Goal: Task Accomplishment & Management: Use online tool/utility

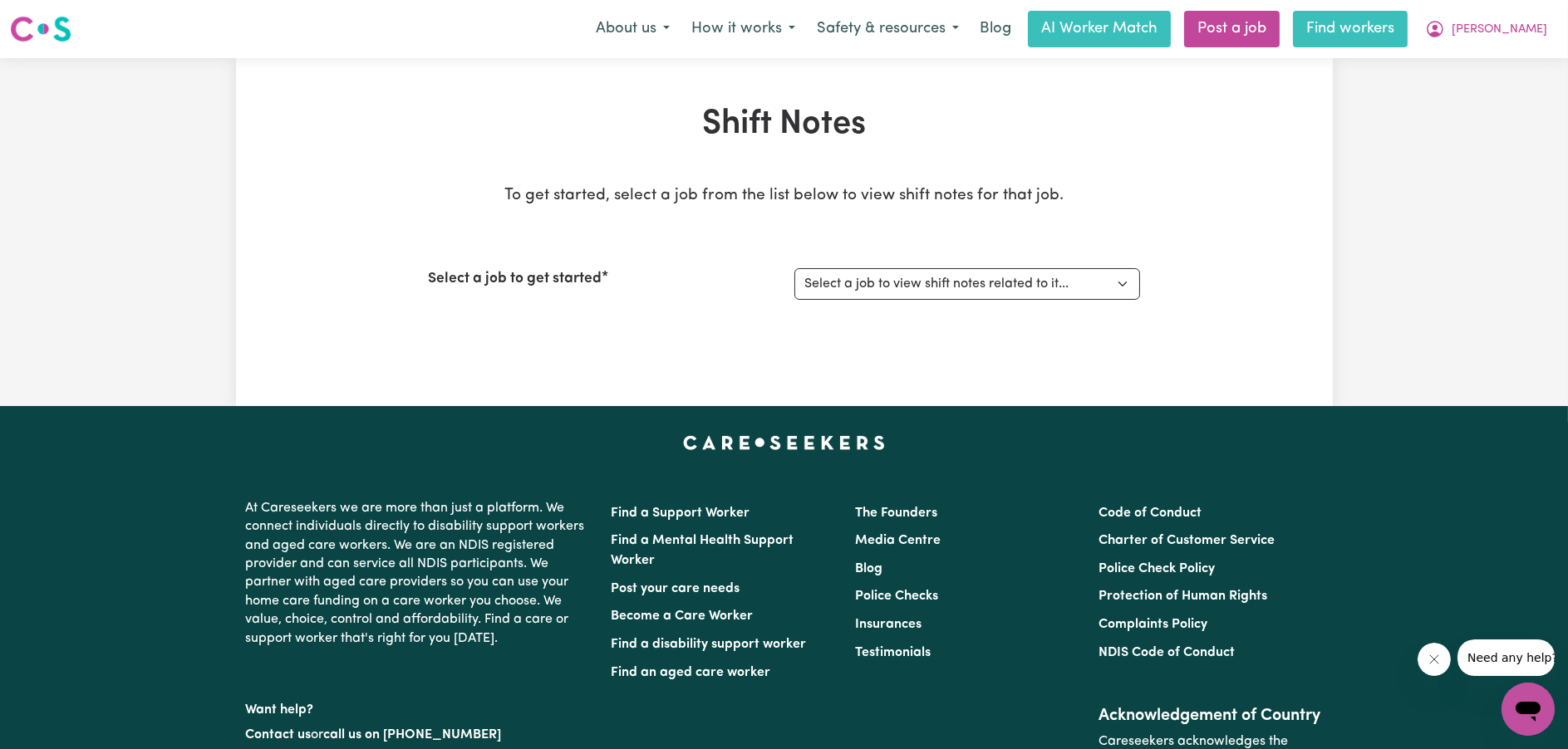
click at [1373, 14] on link "Find workers" at bounding box center [1350, 29] width 115 height 37
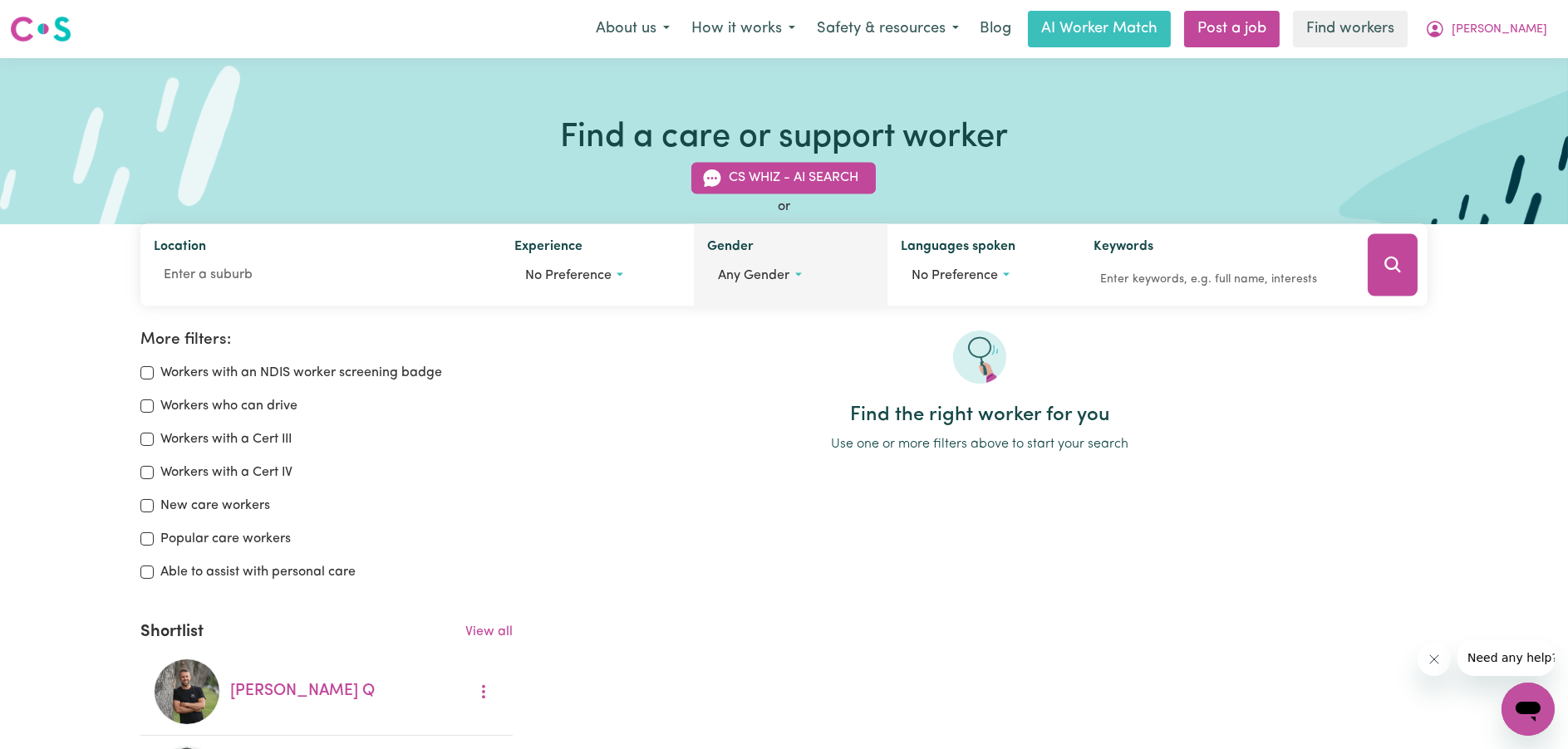
click at [747, 282] on span "Any gender" at bounding box center [754, 276] width 71 height 13
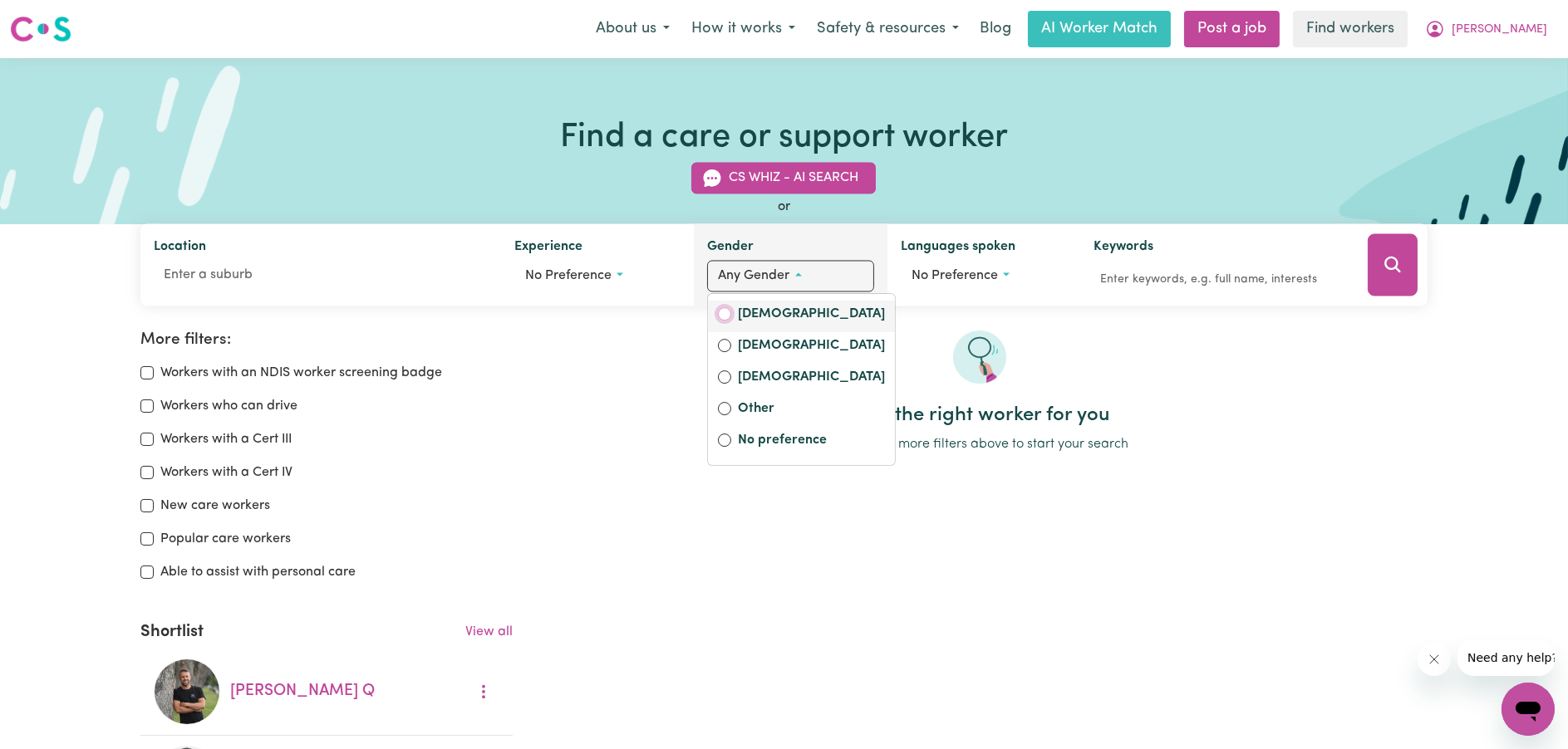
click at [724, 317] on input "[DEMOGRAPHIC_DATA]" at bounding box center [724, 314] width 13 height 13
radio input "true"
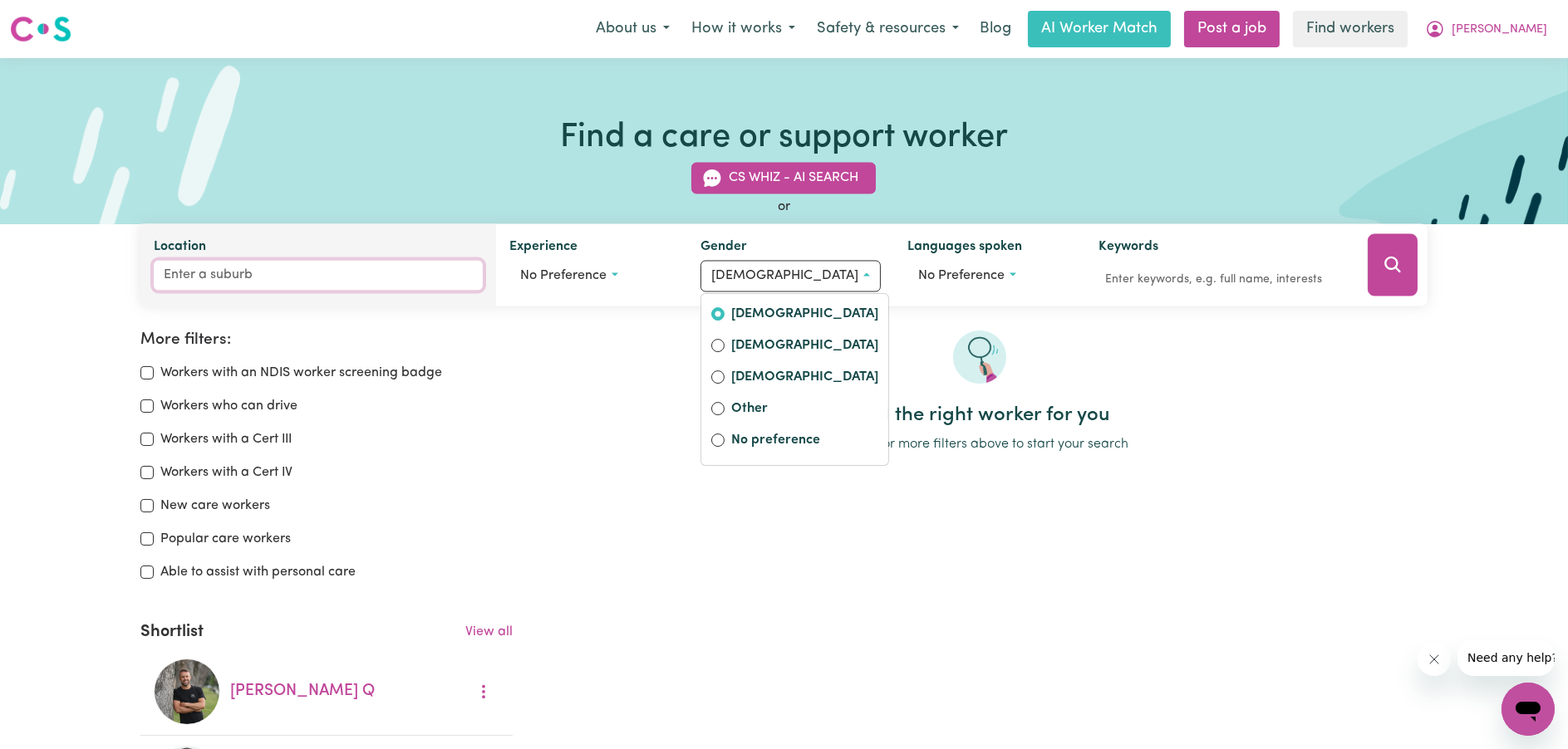
click at [402, 267] on input "Location" at bounding box center [318, 275] width 329 height 30
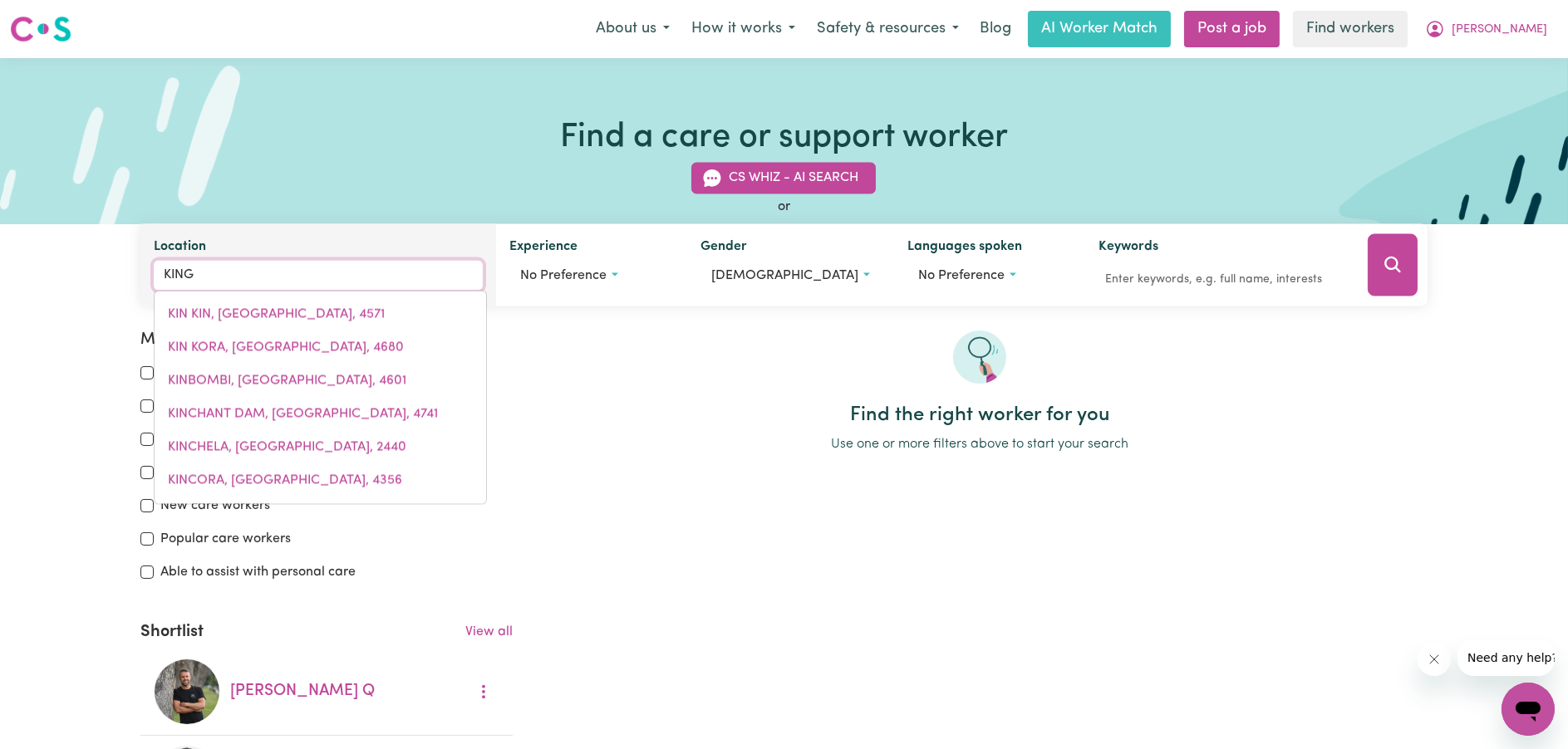
type input "KINGS"
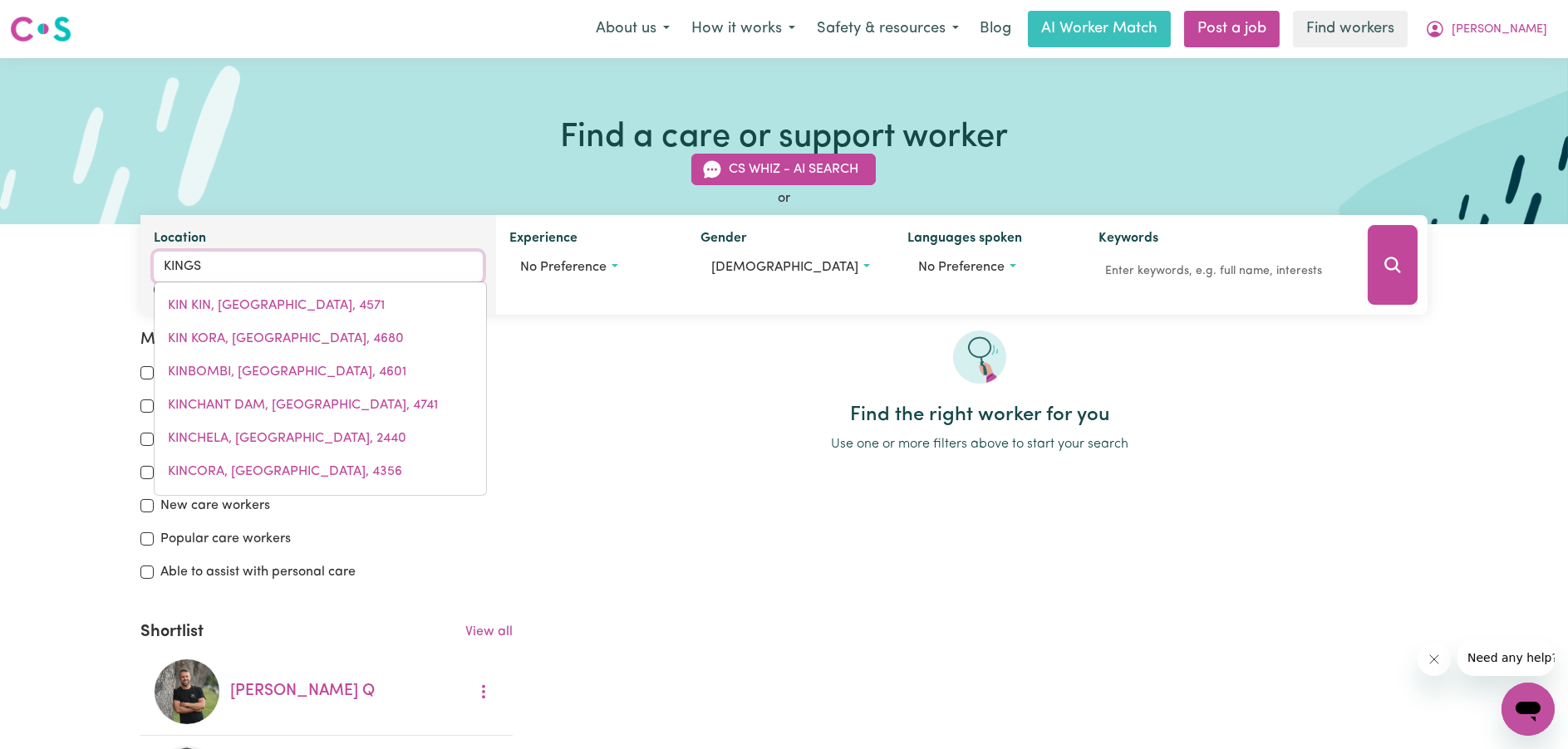
type input "[GEOGRAPHIC_DATA], [GEOGRAPHIC_DATA], 4551"
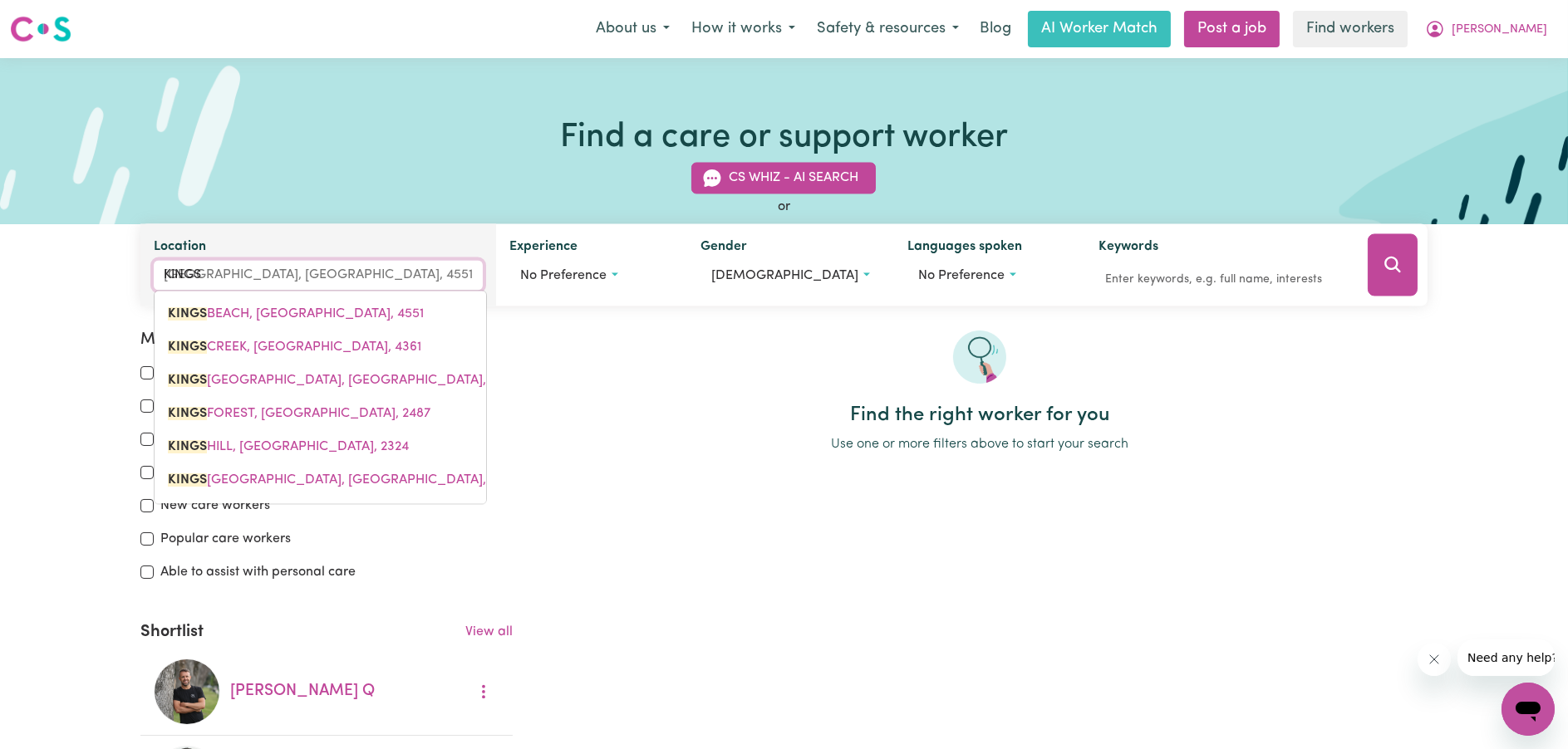
type input "KINGSG"
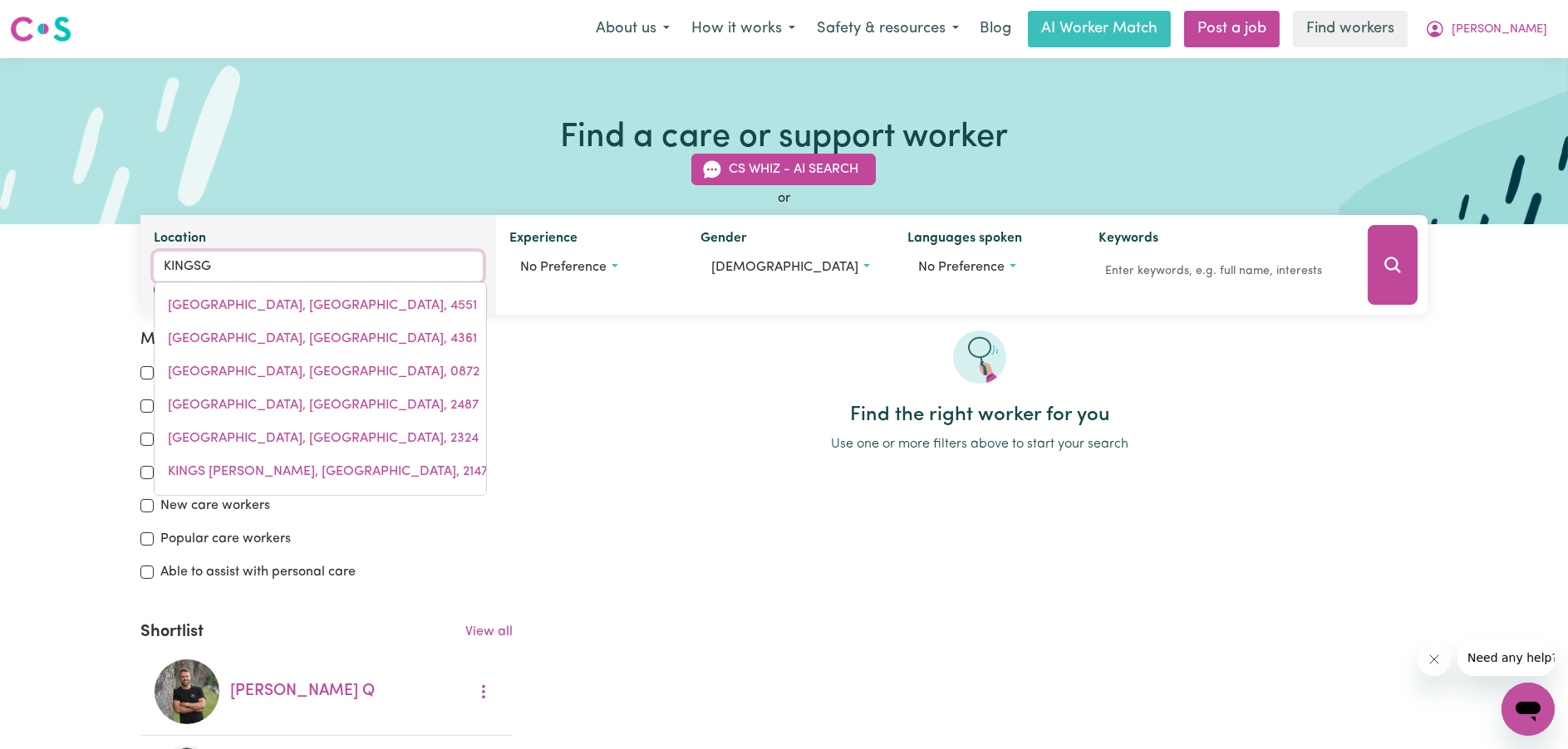
type input "KINGSGATE, [GEOGRAPHIC_DATA], 2370"
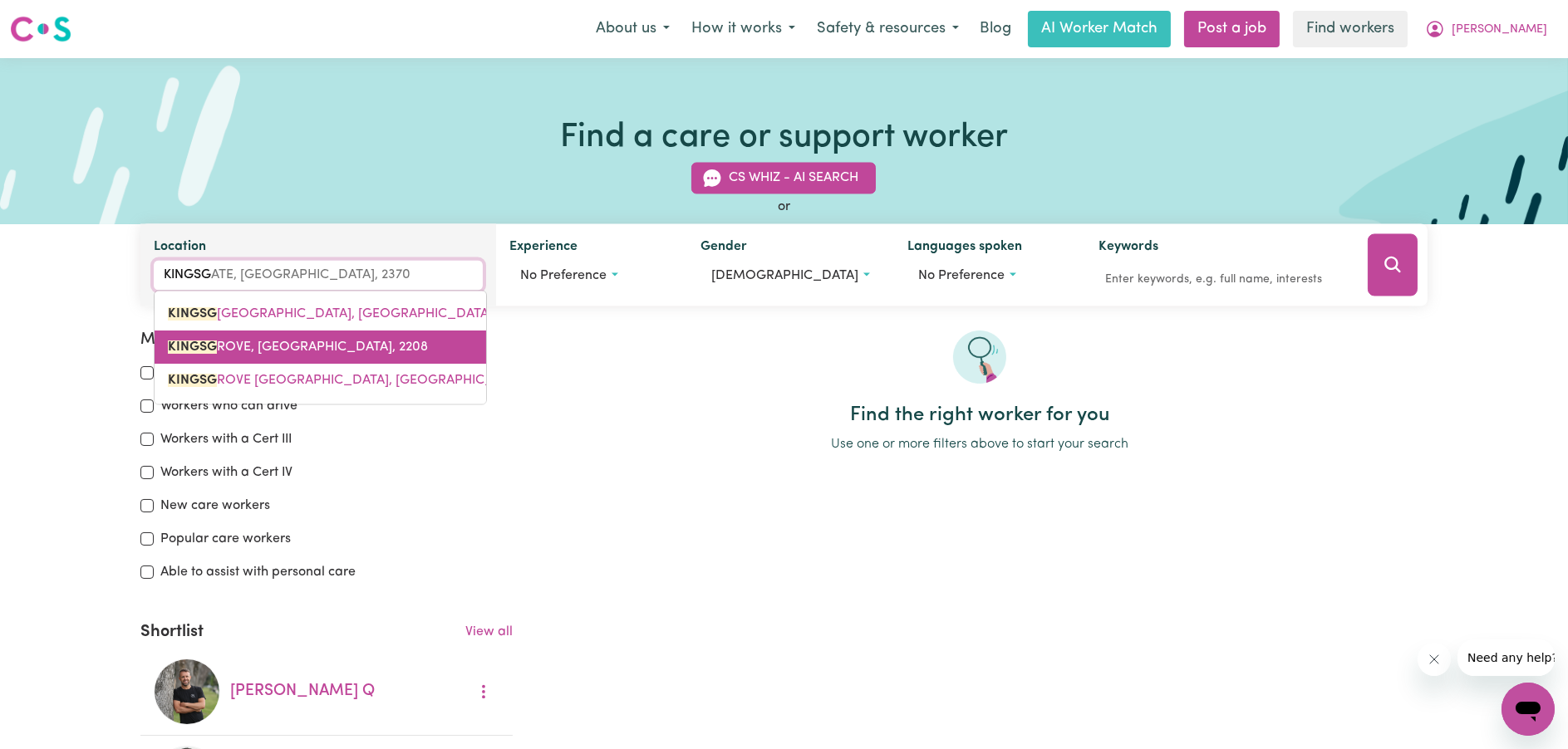
click at [382, 341] on span "KINGSG ROVE, [GEOGRAPHIC_DATA], 2208" at bounding box center [298, 348] width 260 height 13
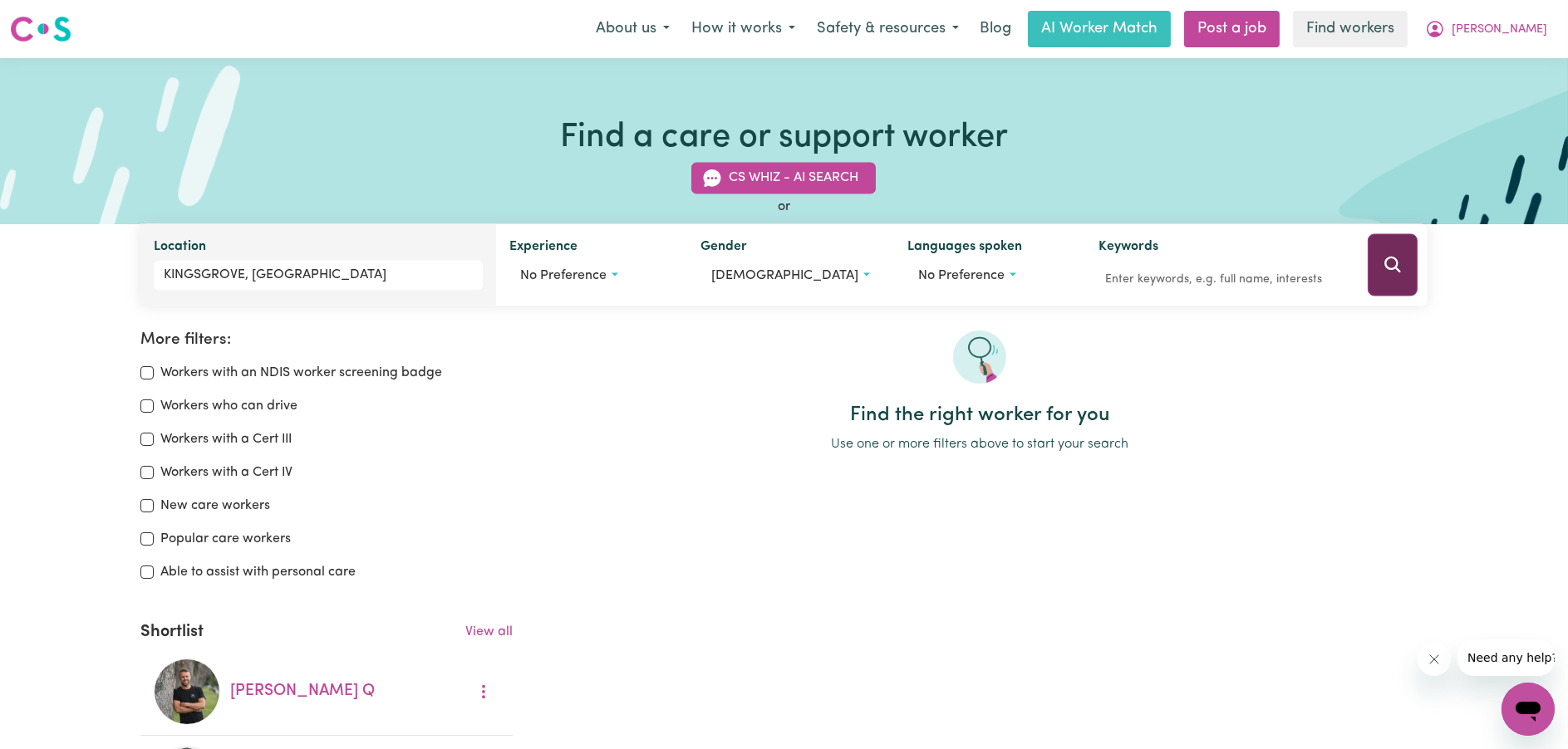
click at [1396, 268] on icon "Search" at bounding box center [1392, 265] width 16 height 16
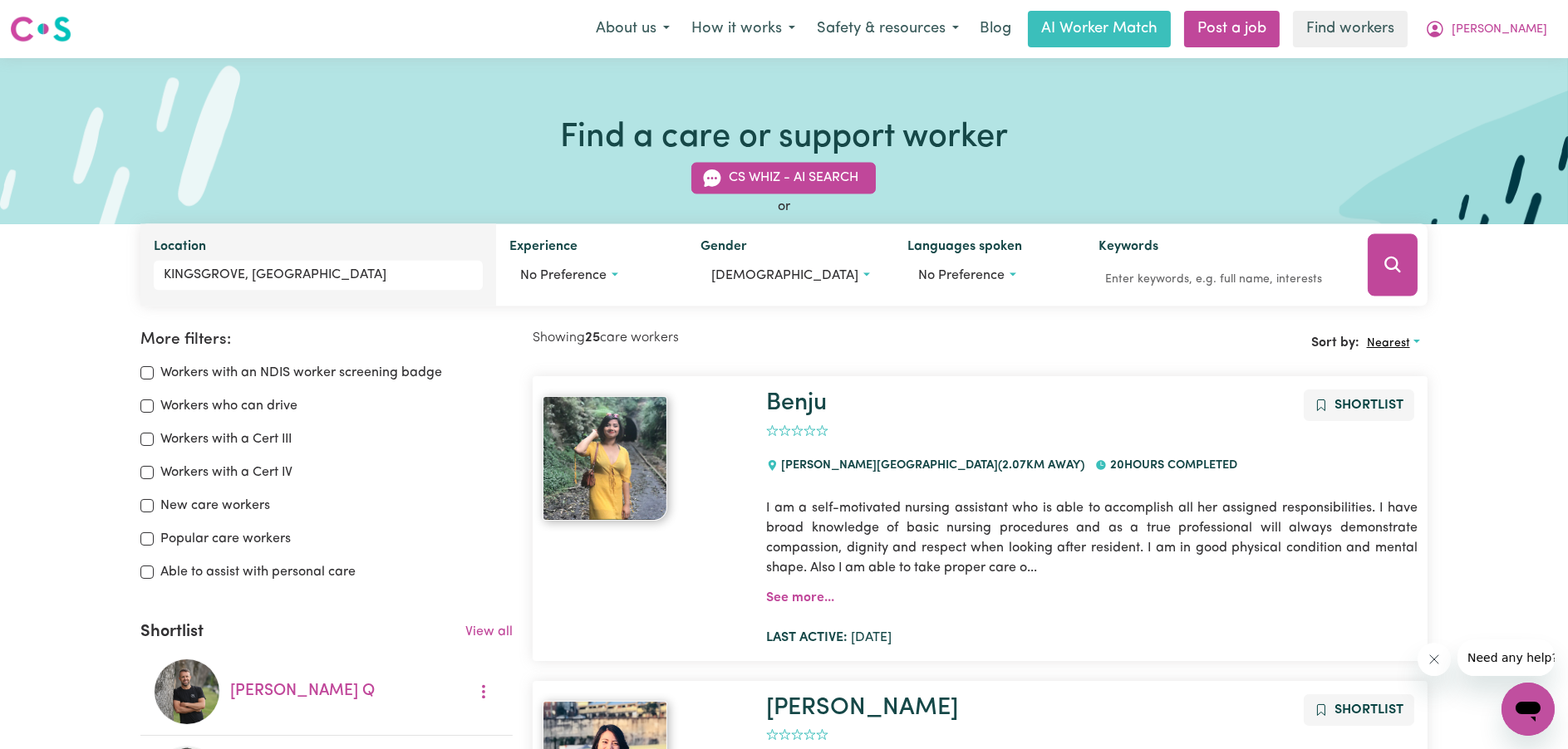
click at [1396, 348] on span "Nearest" at bounding box center [1389, 343] width 44 height 12
click at [1402, 418] on link "Last active" at bounding box center [1425, 415] width 132 height 33
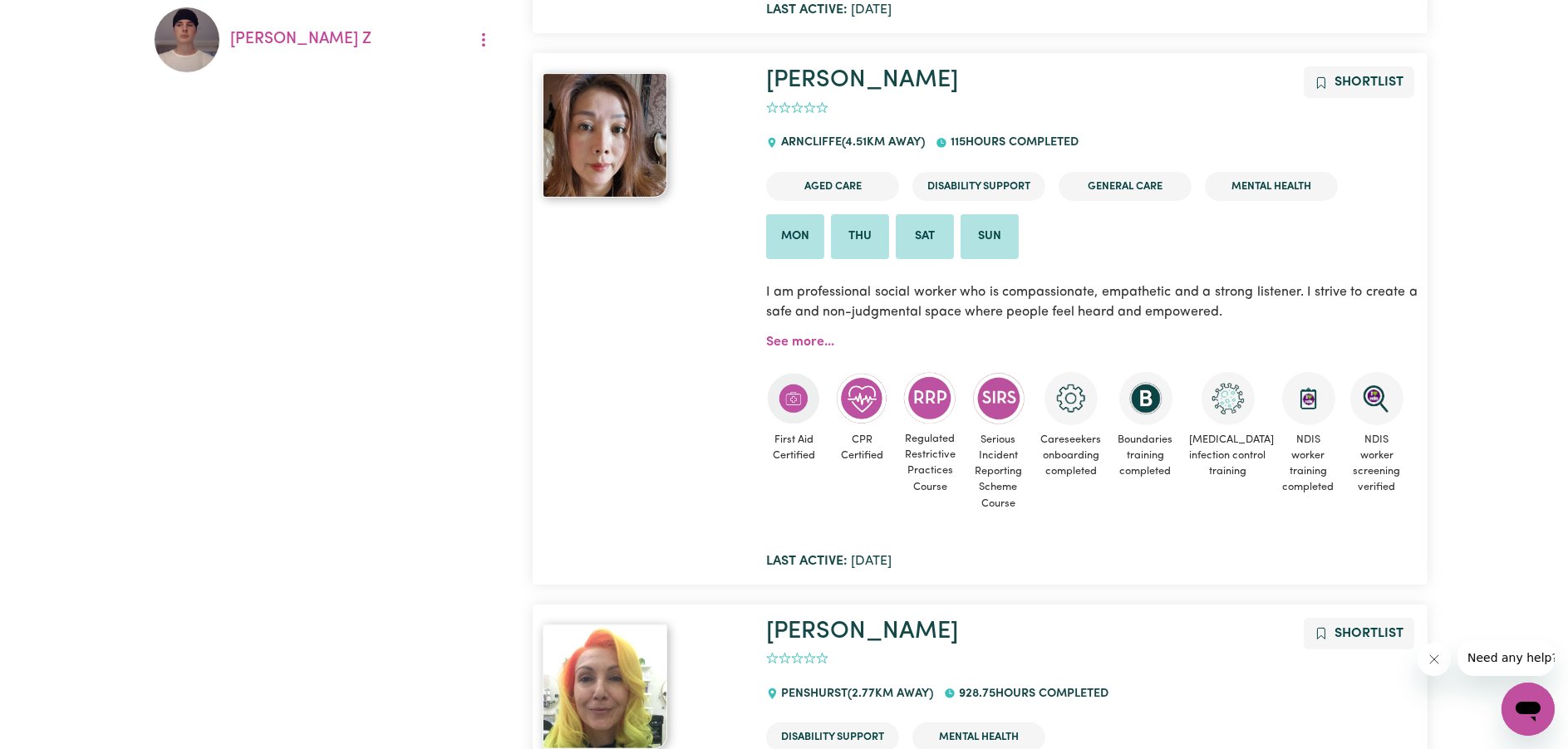
scroll to position [1896, 0]
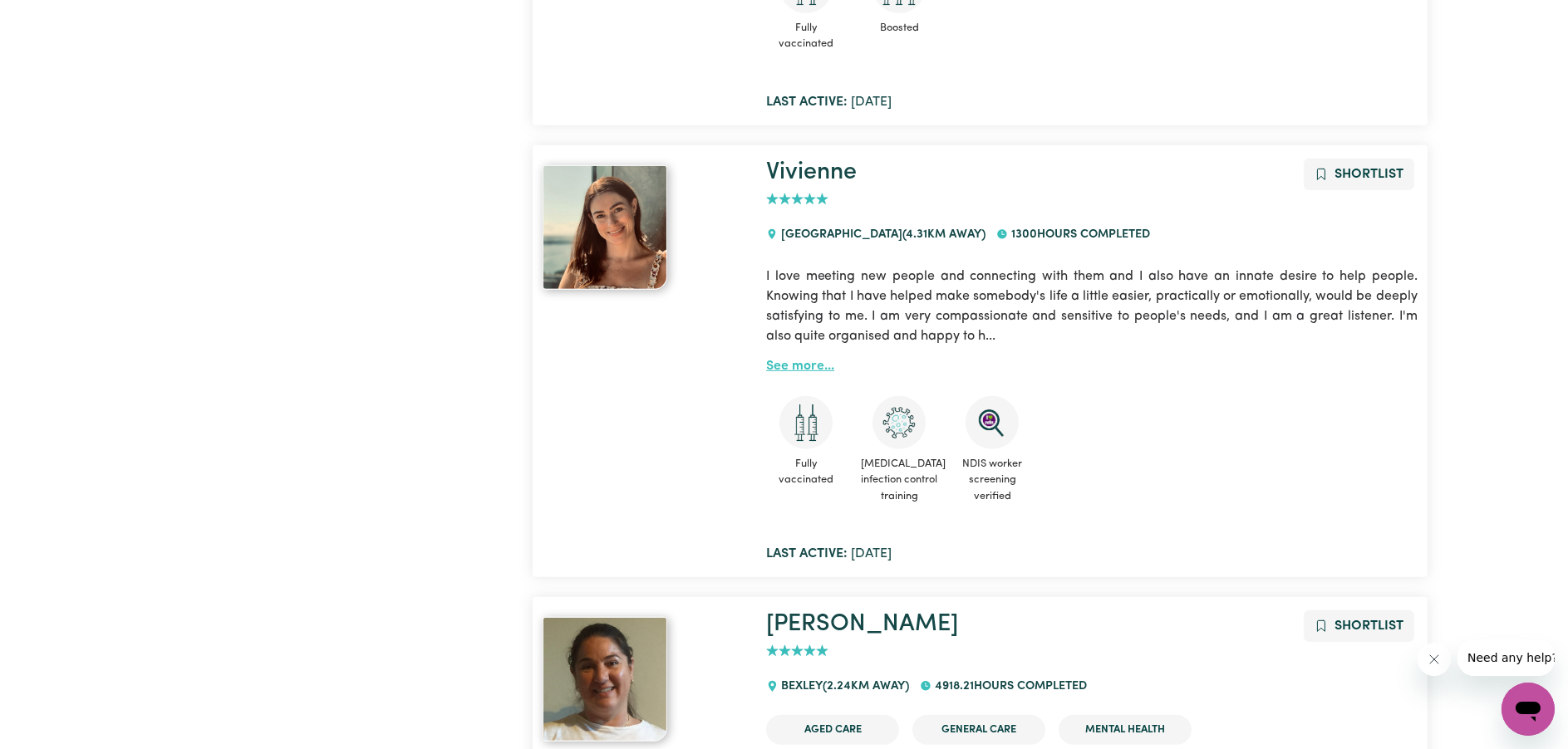
click at [805, 373] on link "See more..." at bounding box center [800, 366] width 68 height 13
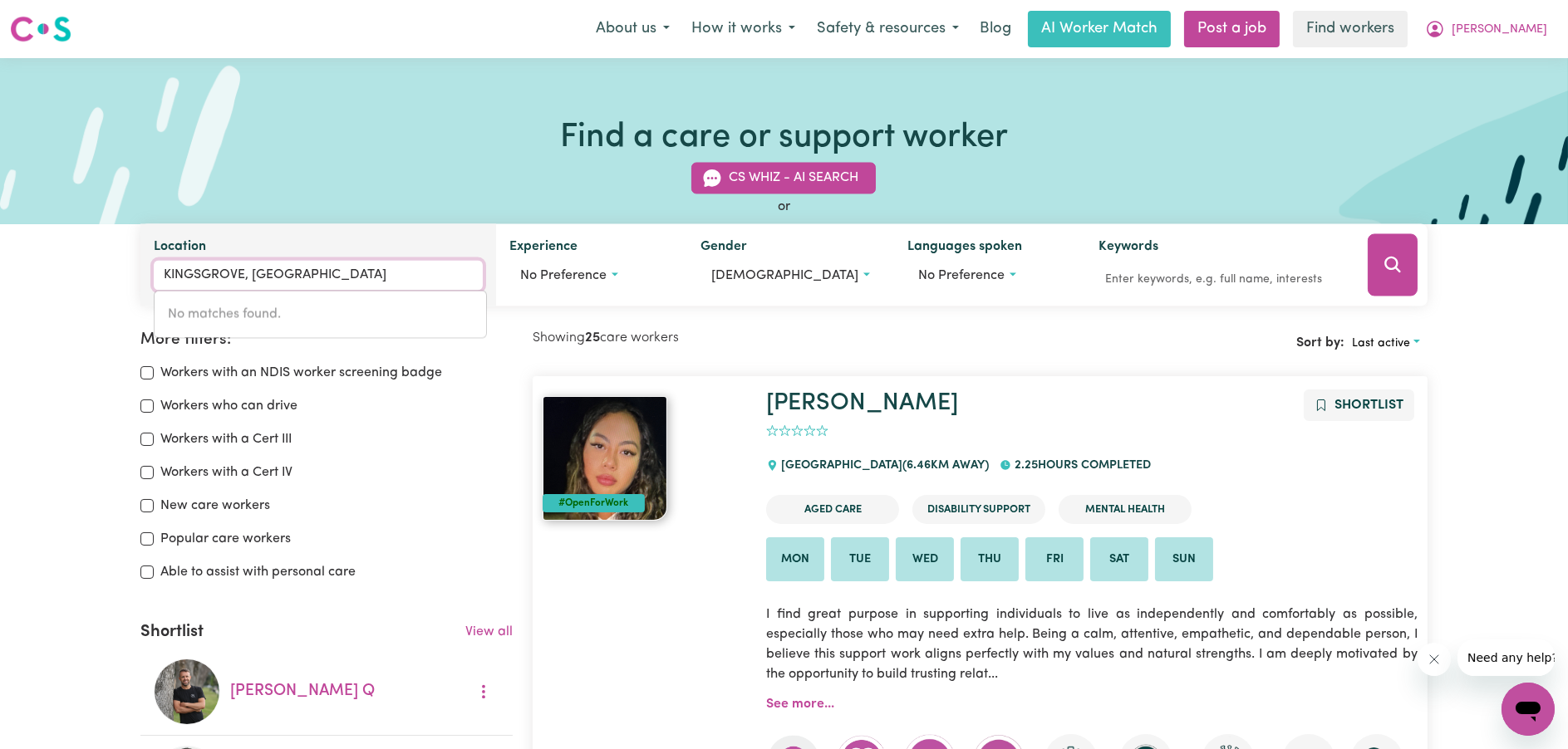
click at [386, 283] on input "KINGSGROVE, [GEOGRAPHIC_DATA]" at bounding box center [318, 275] width 329 height 30
type input "BON"
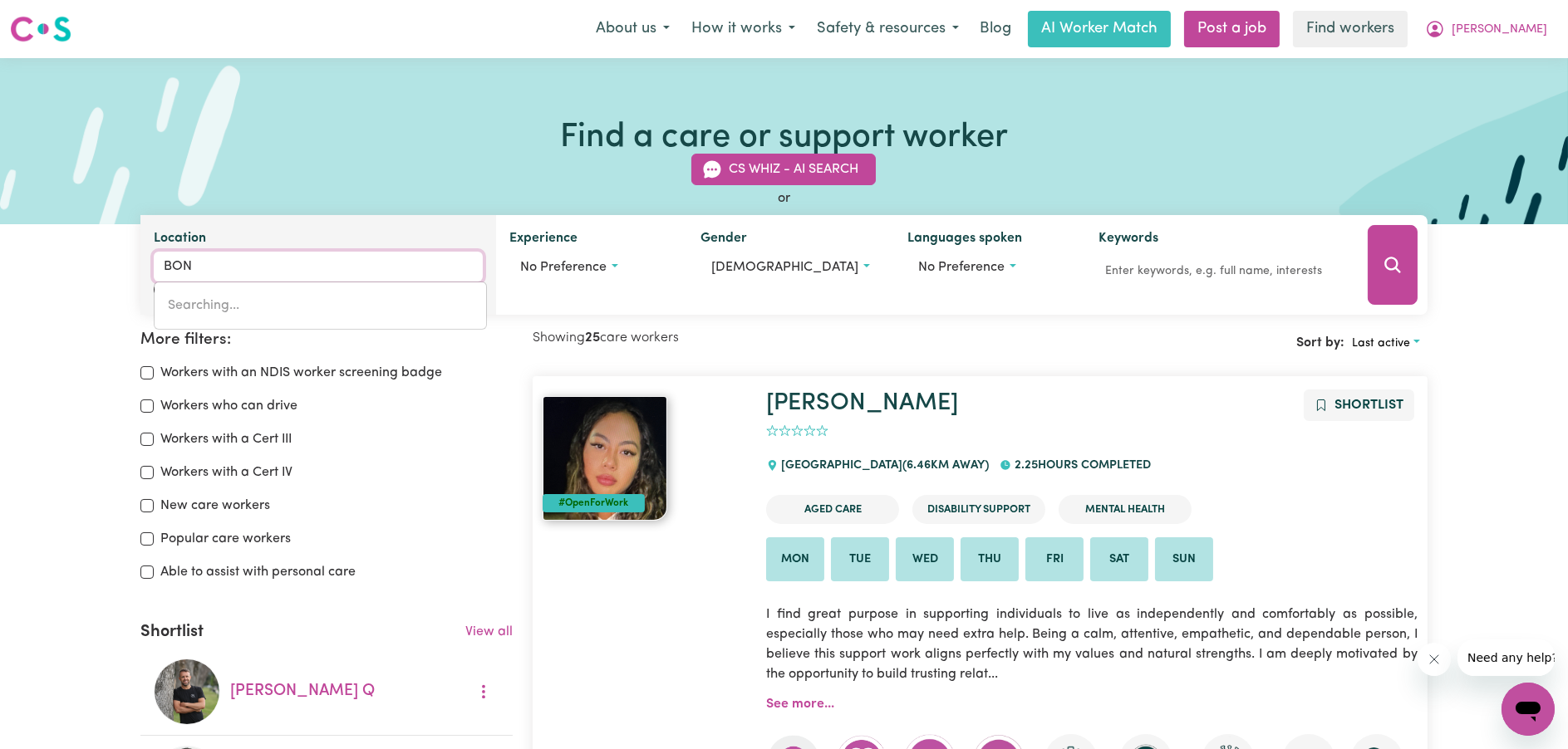
type input "BON ACCORD, [GEOGRAPHIC_DATA], 4625"
type input "BOND"
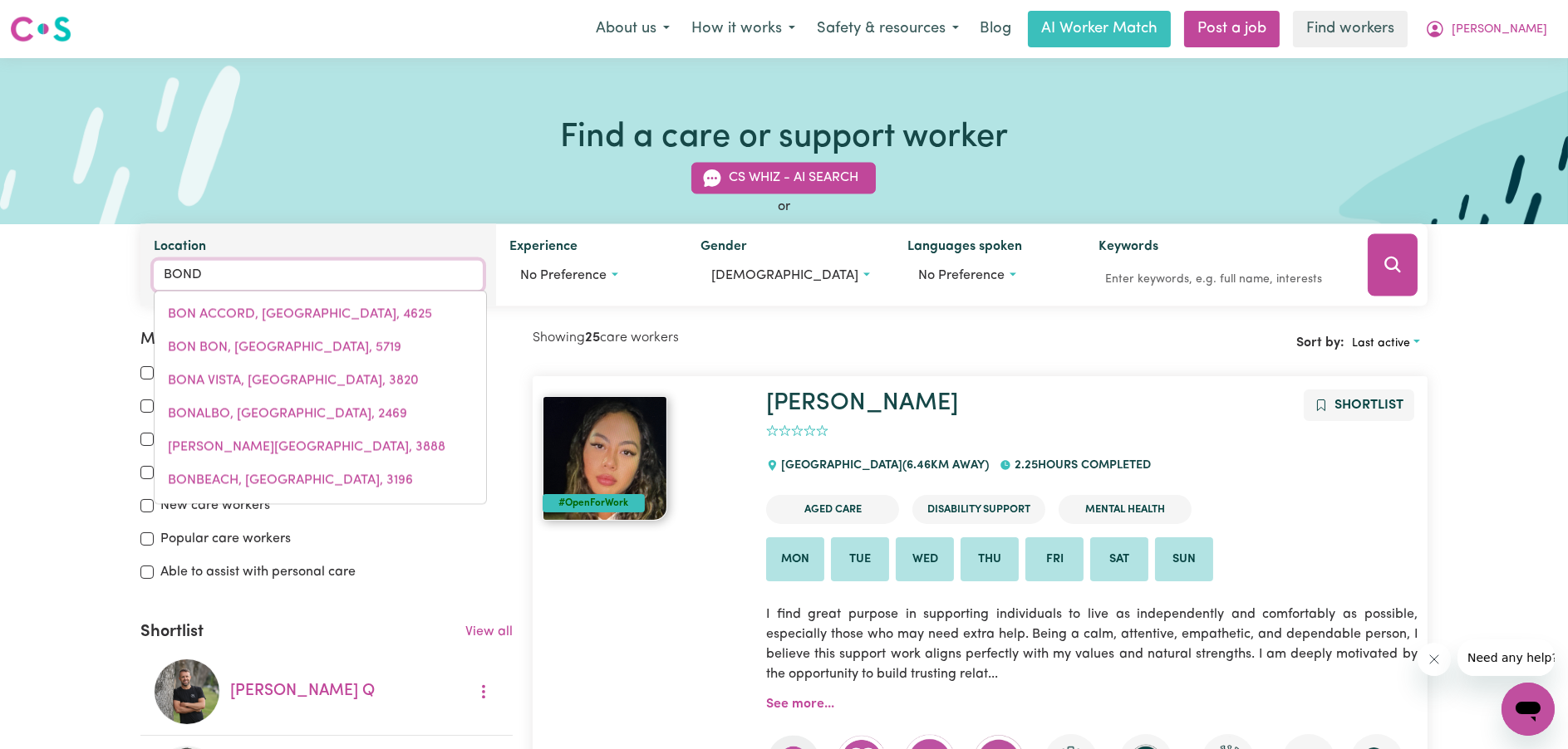
type input "[GEOGRAPHIC_DATA]"
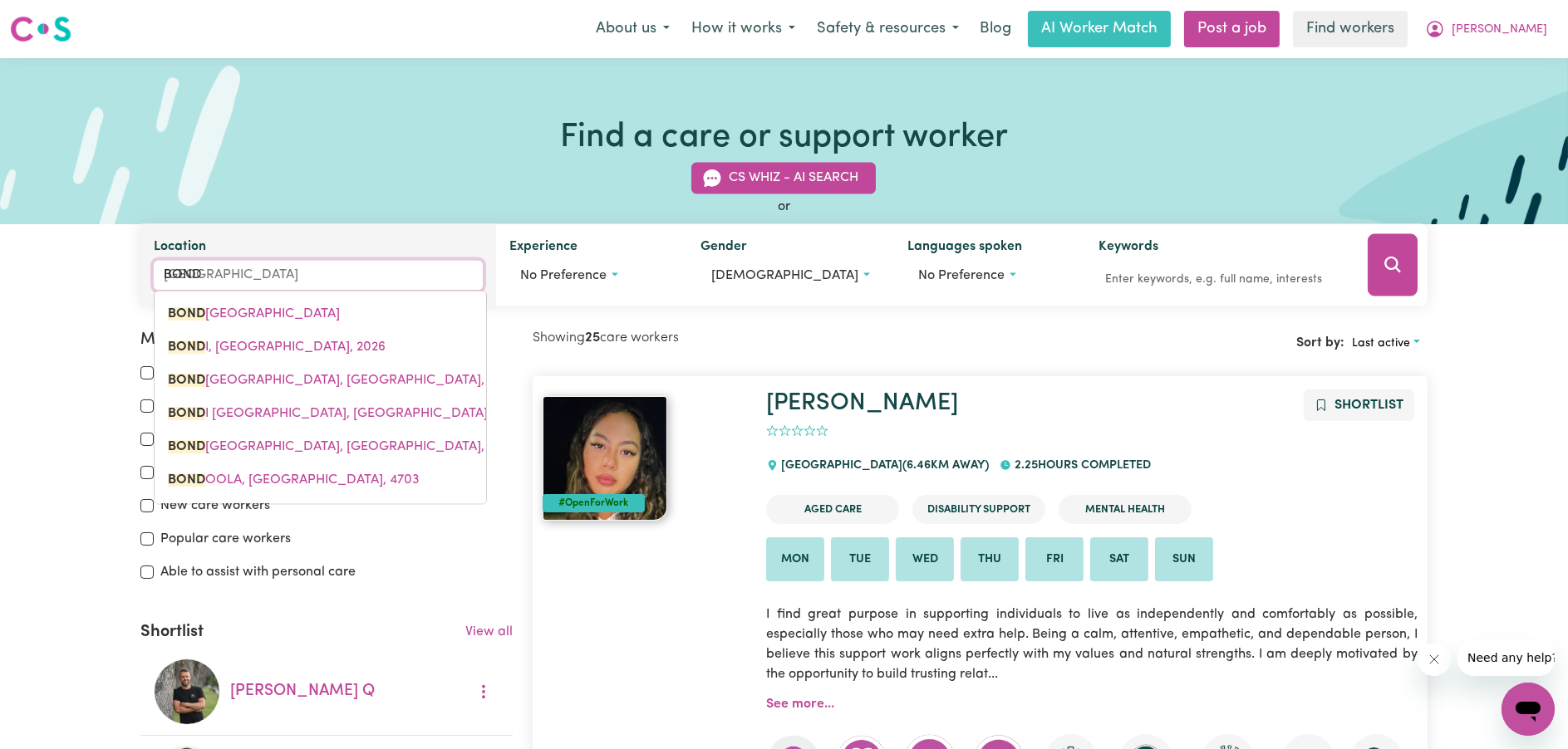
type input "BONDI"
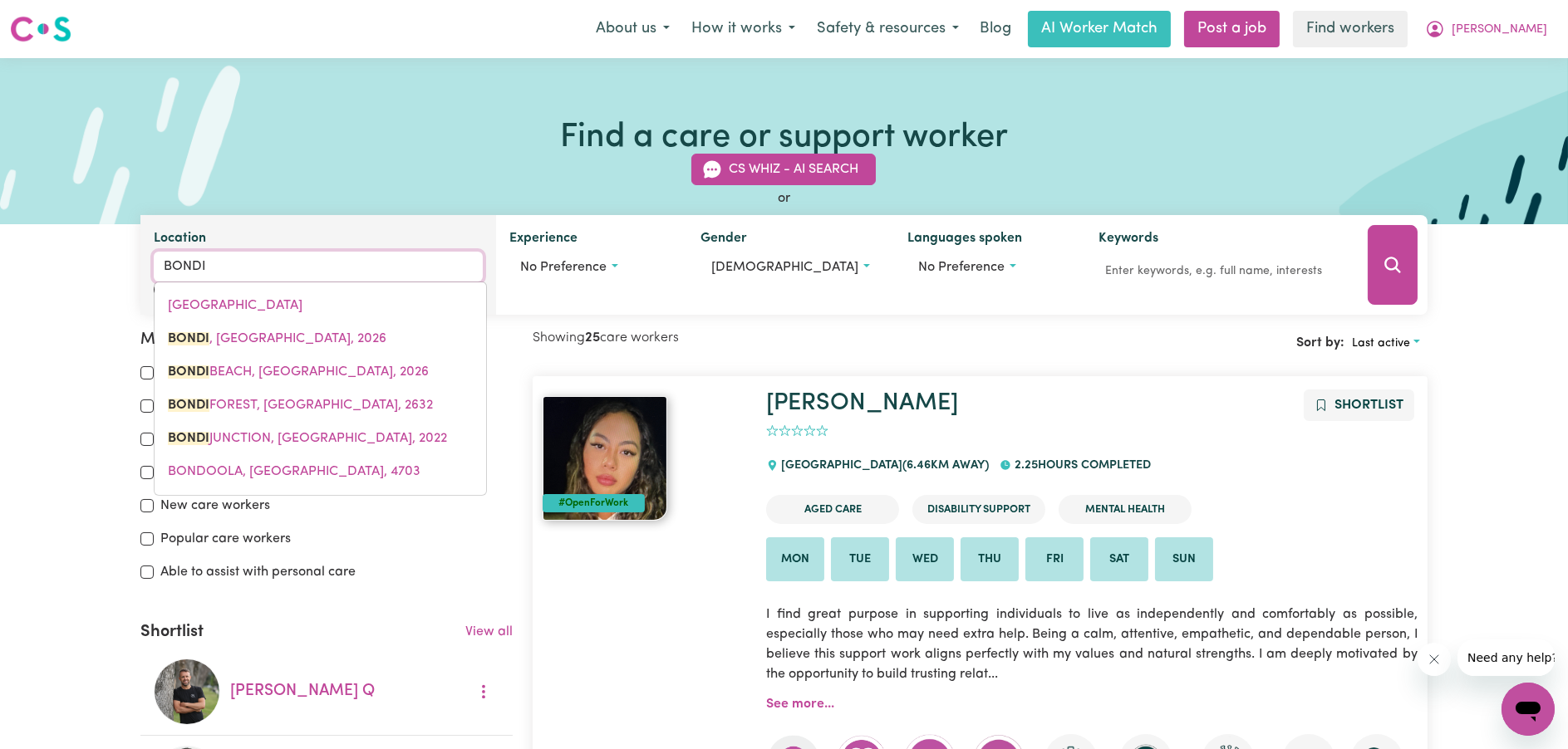
type input "BONDI, [GEOGRAPHIC_DATA], 2026"
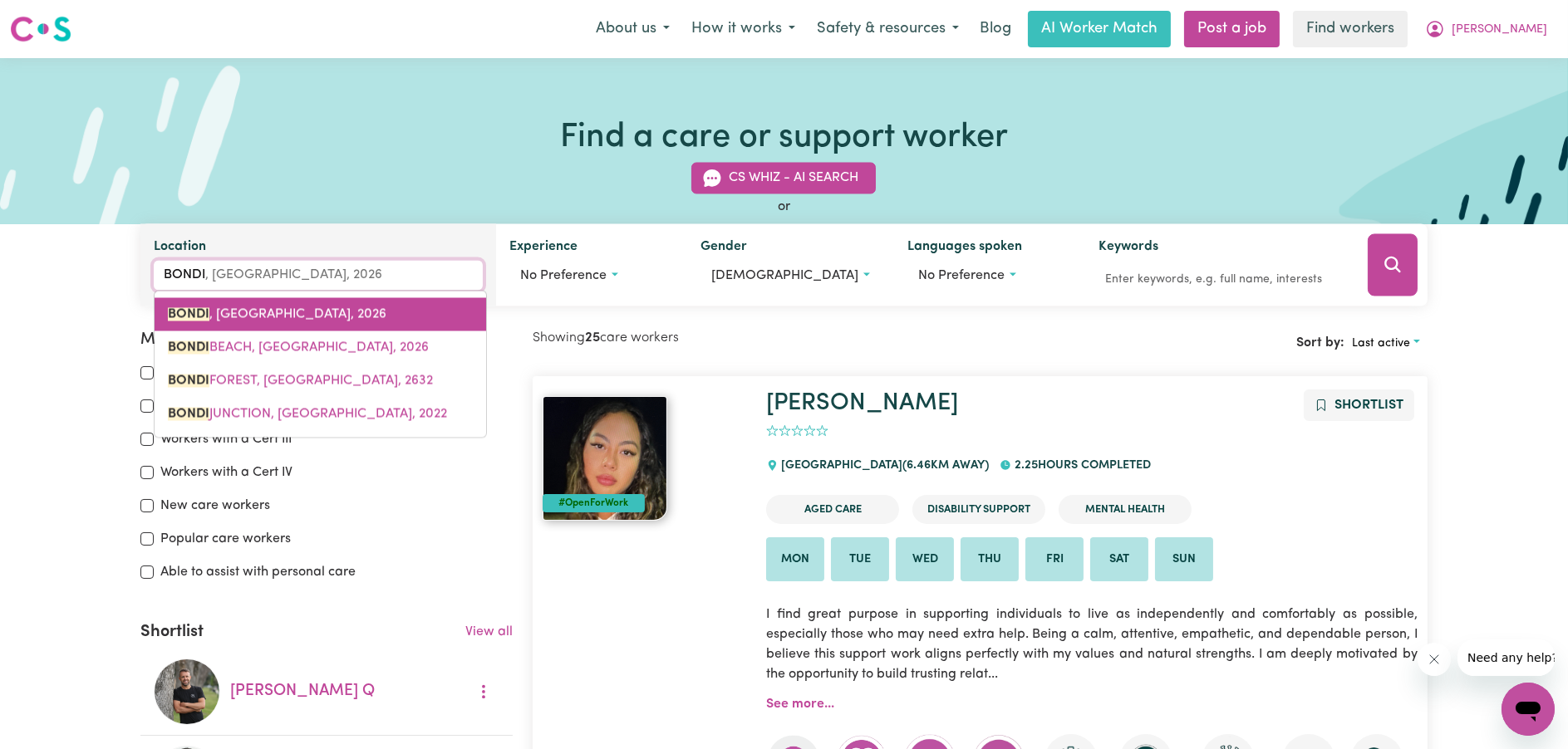
click at [333, 308] on span "BONDI , [GEOGRAPHIC_DATA], 2026" at bounding box center [277, 314] width 219 height 13
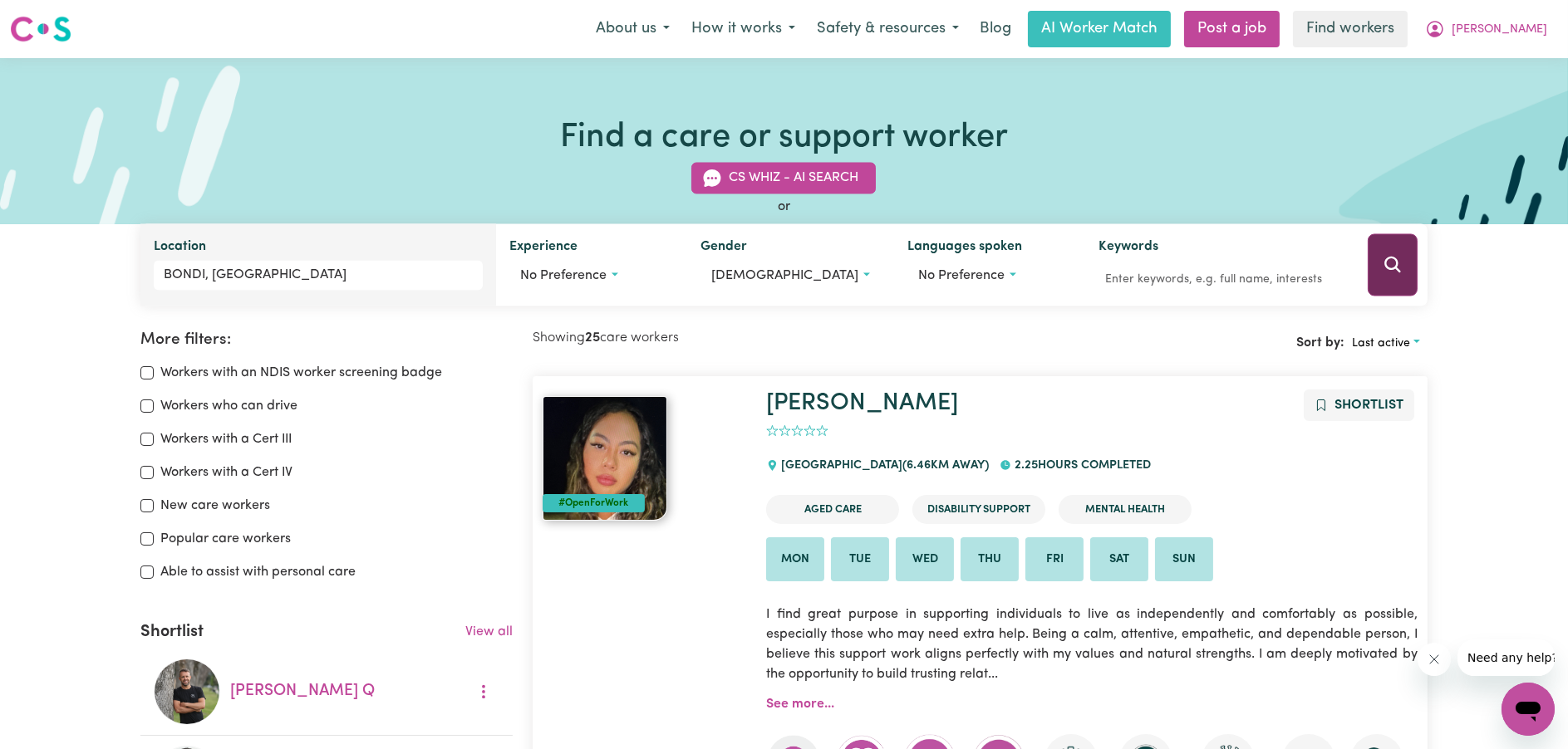
click at [1406, 261] on button "Search" at bounding box center [1392, 266] width 49 height 63
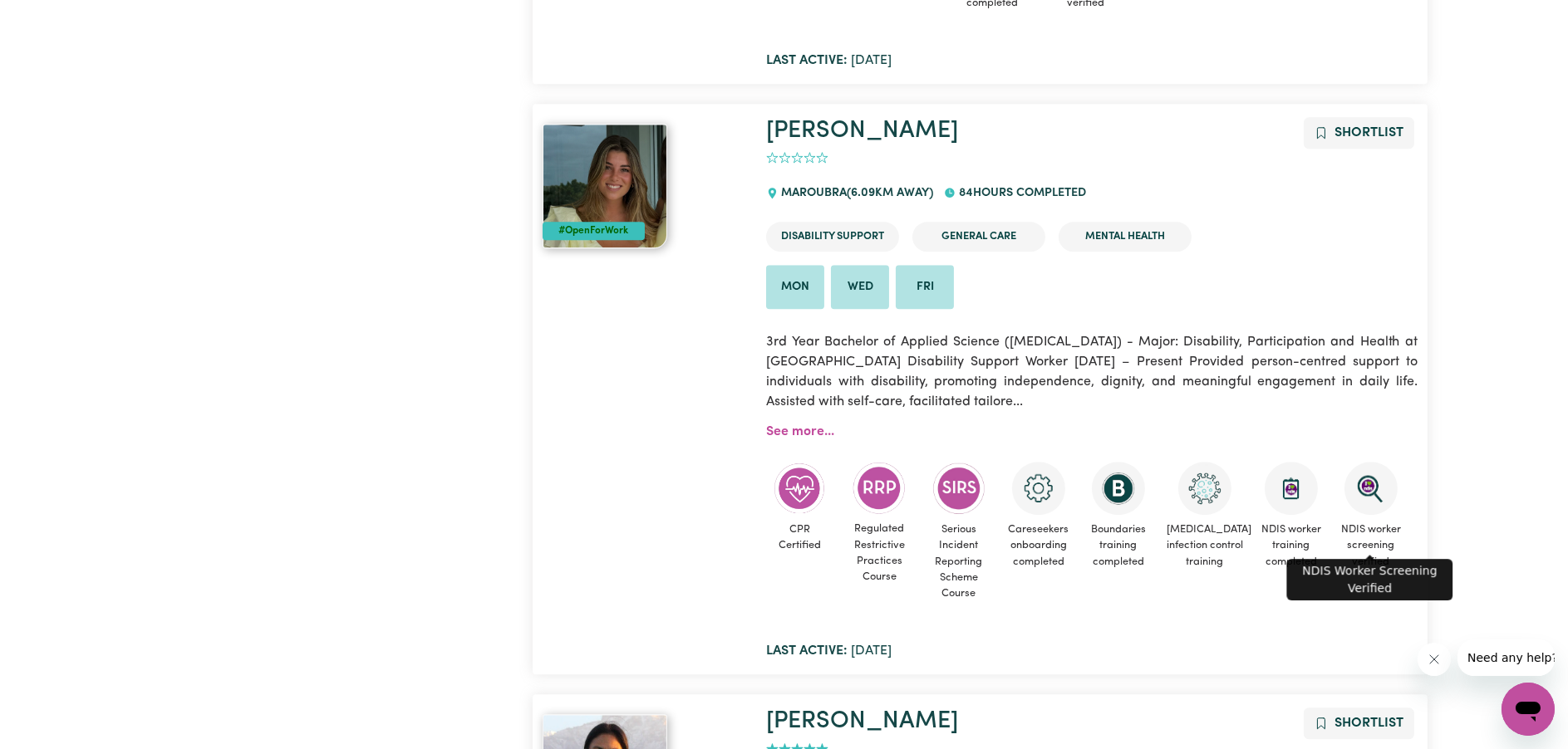
scroll to position [8333, 0]
